Goal: Information Seeking & Learning: Learn about a topic

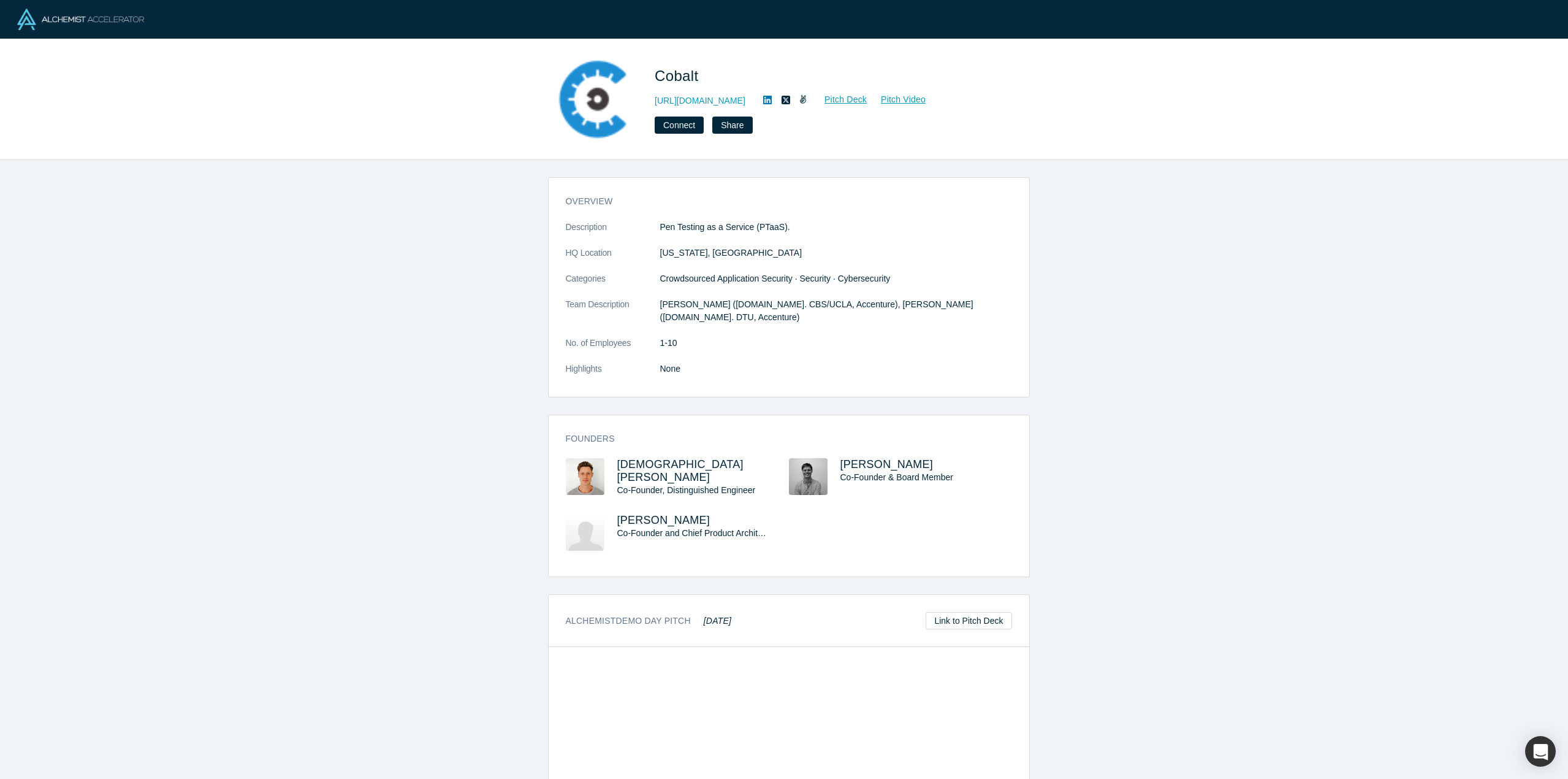
click at [52, 21] on img at bounding box center [80, 19] width 127 height 22
